Goal: Transaction & Acquisition: Purchase product/service

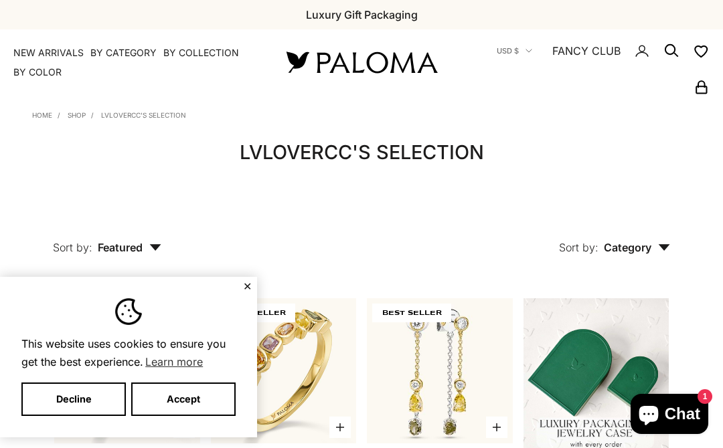
click at [238, 290] on div "This website uses cookies to ensure you get the best experience. Learn more Dec…" at bounding box center [128, 357] width 257 height 161
click at [246, 290] on button "✕" at bounding box center [247, 286] width 9 height 8
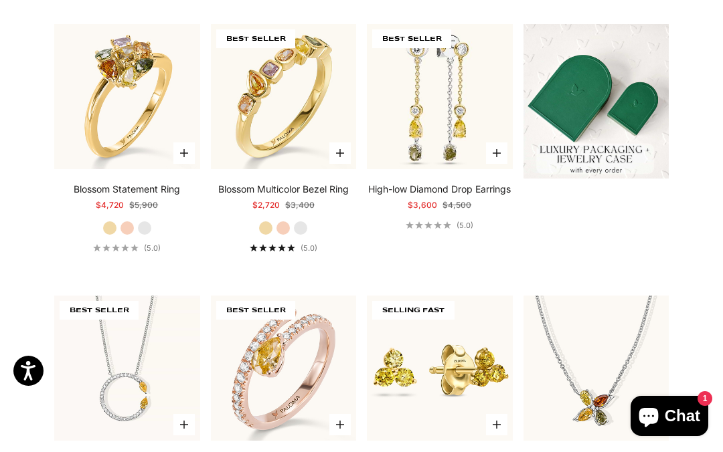
scroll to position [276, 0]
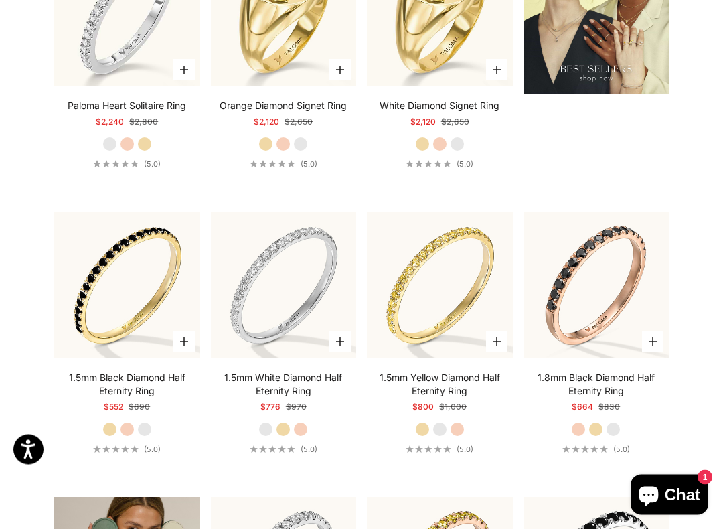
scroll to position [1485, 0]
click at [603, 428] on label "Yellow Gold" at bounding box center [595, 428] width 15 height 15
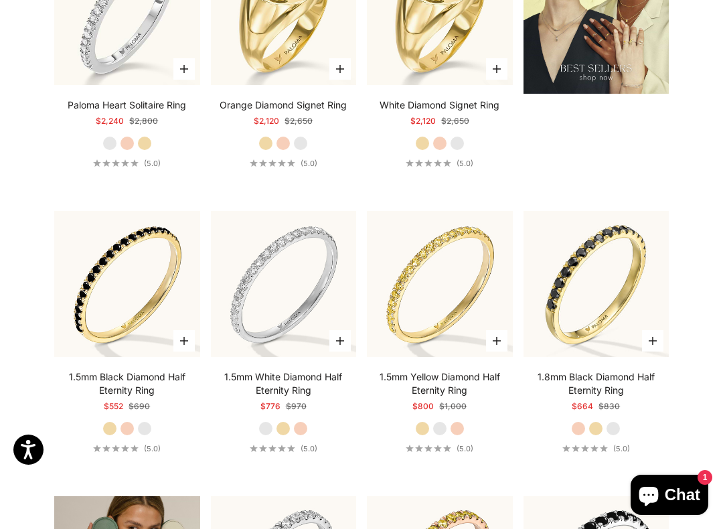
click at [618, 423] on label "White Gold" at bounding box center [612, 428] width 15 height 15
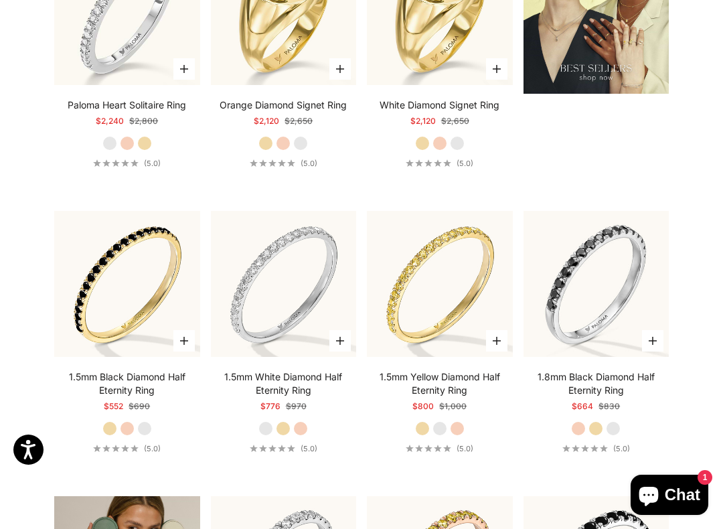
click at [601, 425] on label "Yellow Gold" at bounding box center [595, 428] width 15 height 15
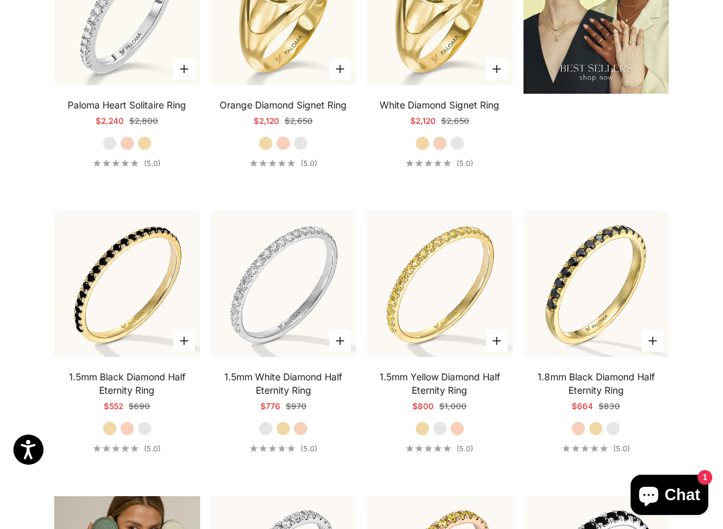
click at [580, 430] on label "Rose Gold" at bounding box center [578, 428] width 15 height 15
click at [603, 428] on label "Yellow Gold" at bounding box center [595, 428] width 15 height 15
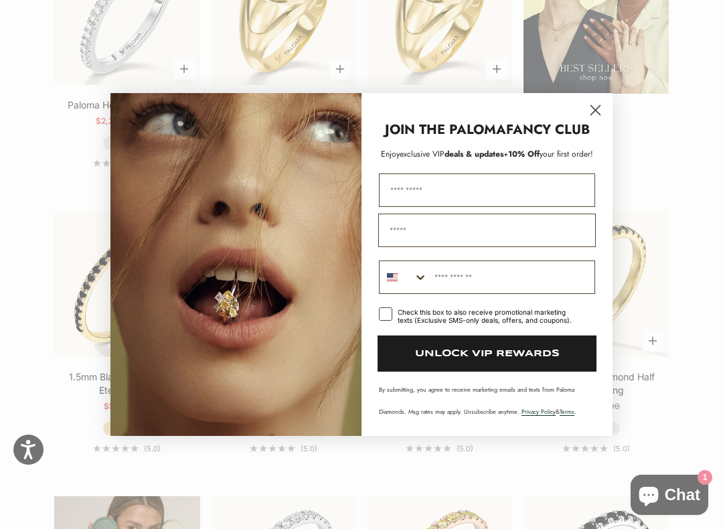
click at [600, 118] on circle "Close dialog" at bounding box center [595, 110] width 22 height 22
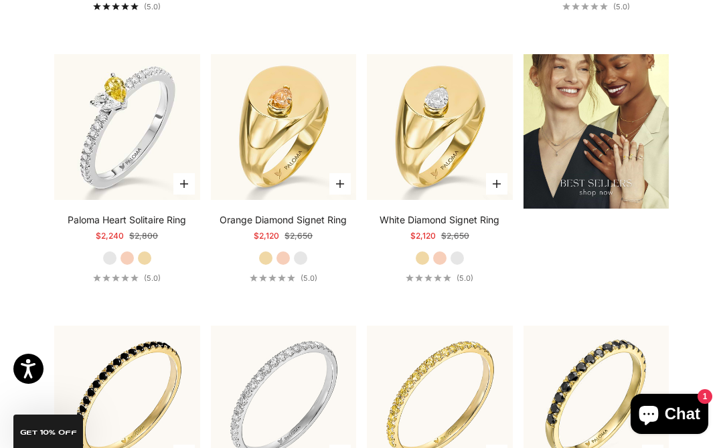
scroll to position [1366, 0]
